Goal: Task Accomplishment & Management: Manage account settings

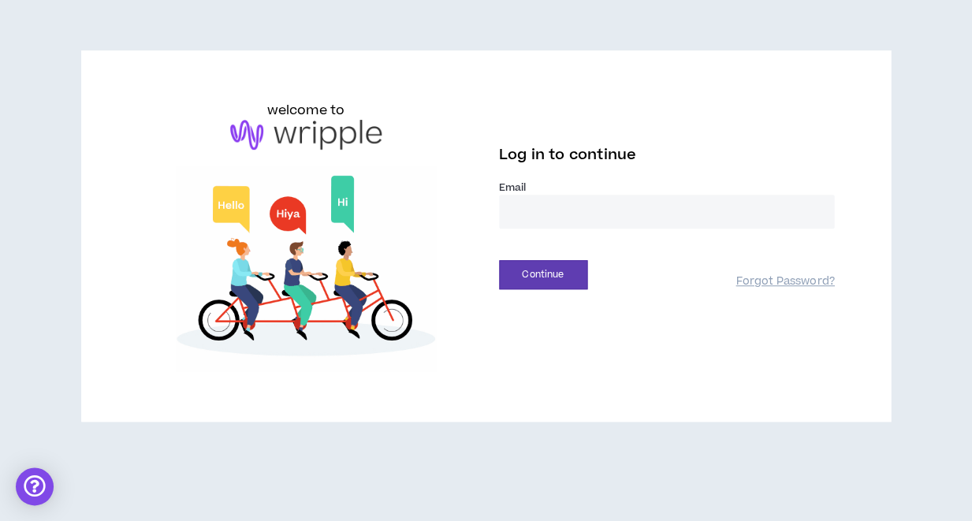
type input "**********"
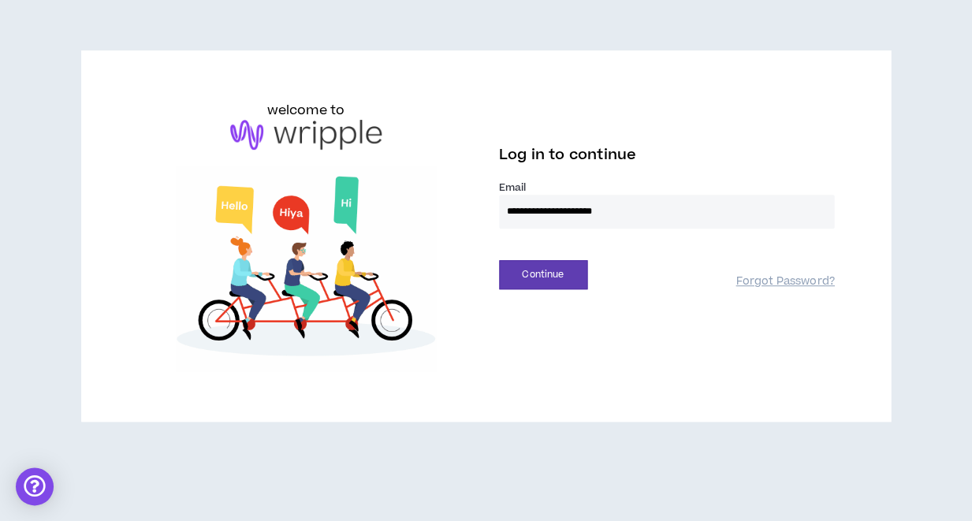
click at [543, 274] on button "Continue" at bounding box center [543, 274] width 88 height 29
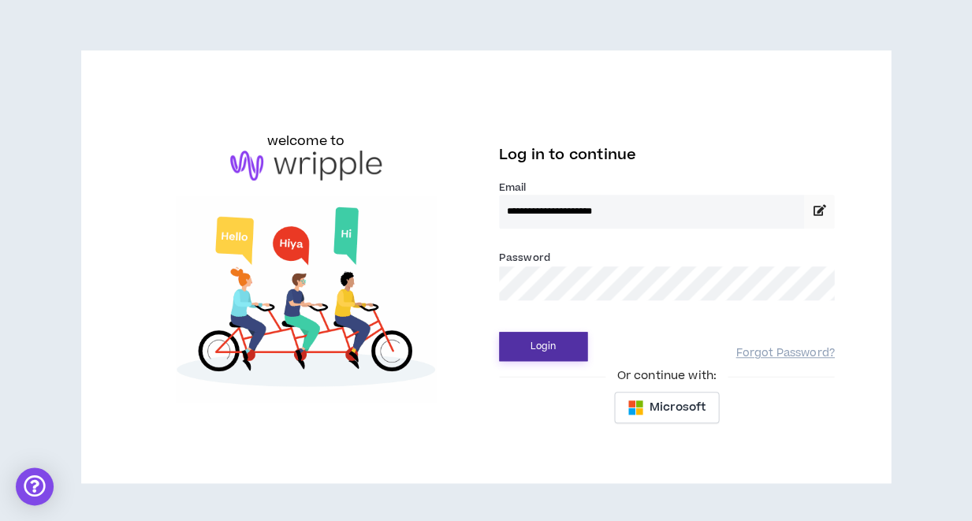
click at [560, 349] on button "Login" at bounding box center [543, 346] width 88 height 29
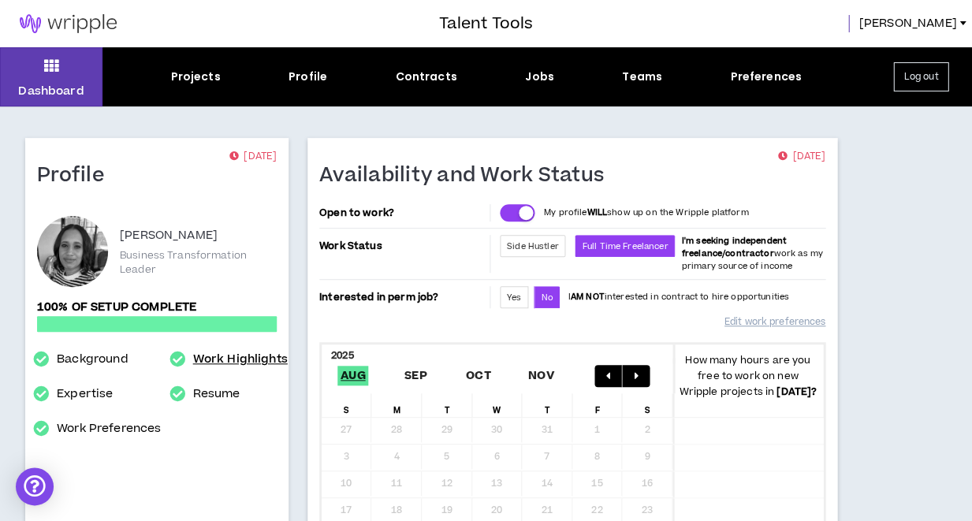
click at [230, 357] on link "Work Highlights" at bounding box center [240, 359] width 95 height 19
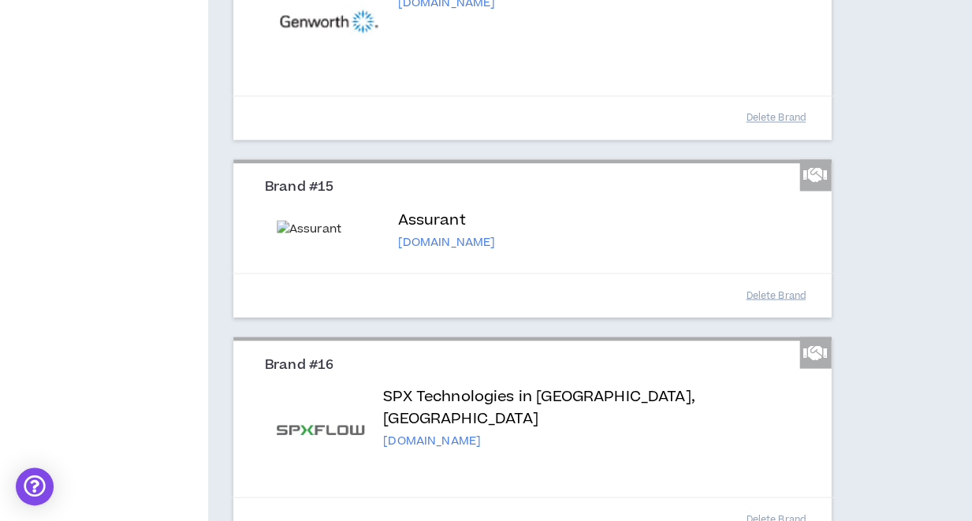
scroll to position [2717, 0]
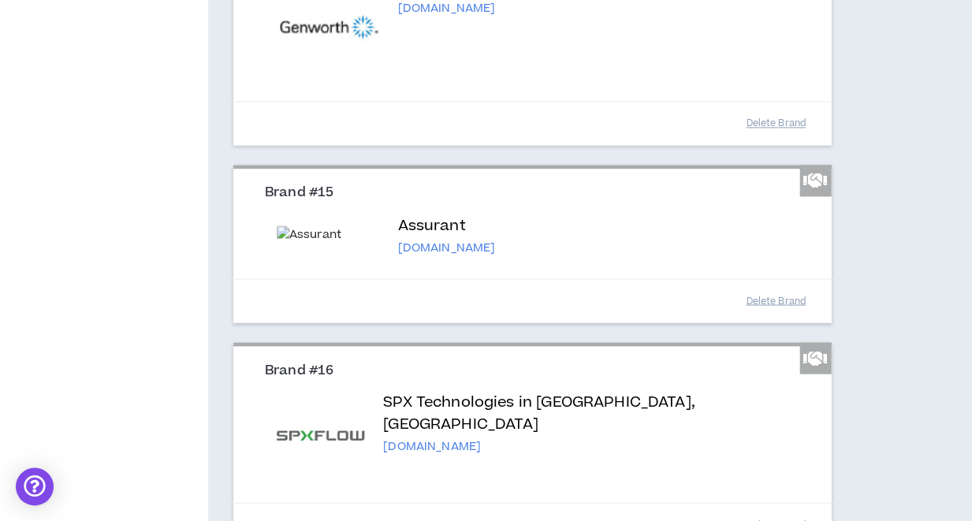
click at [398, 255] on p "assurant.com" at bounding box center [446, 248] width 98 height 16
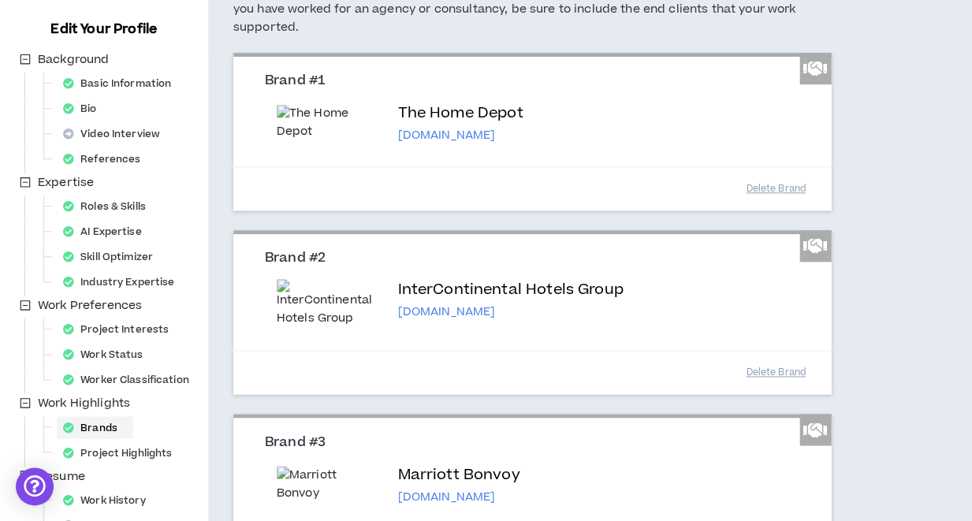
scroll to position [163, 0]
